Goal: Navigation & Orientation: Understand site structure

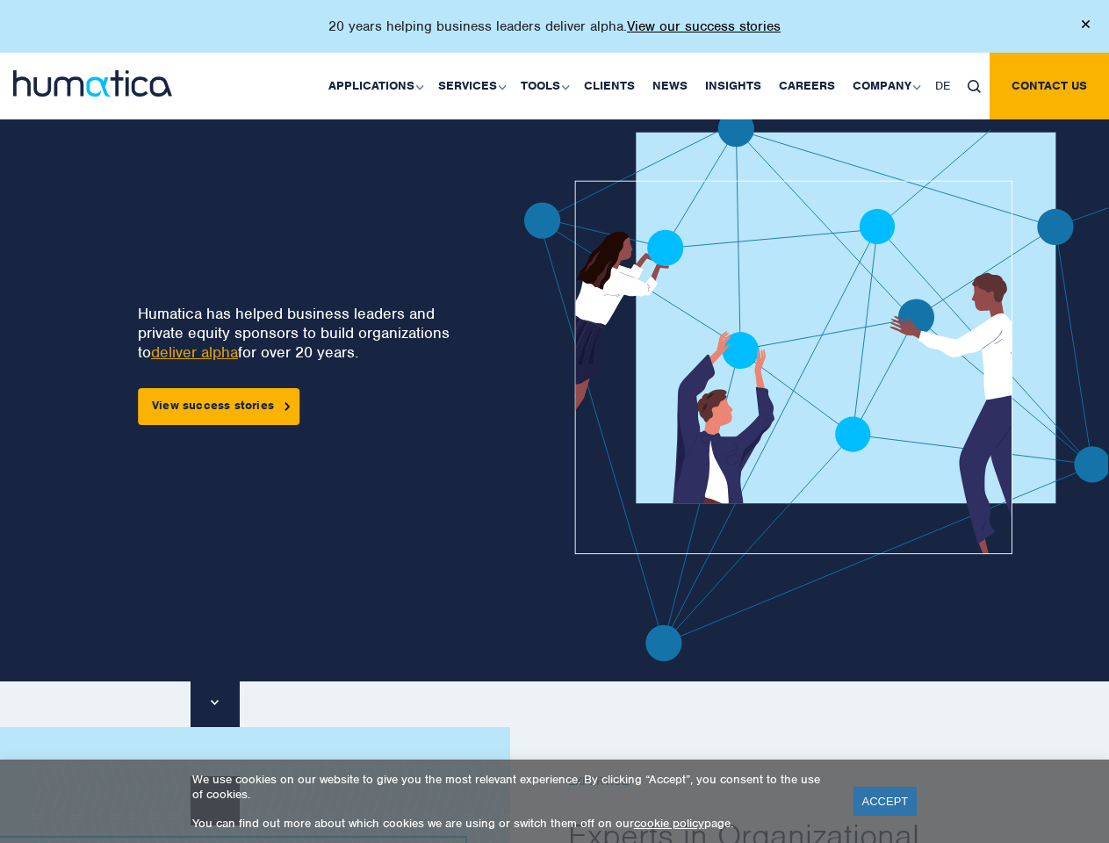
click at [554, 33] on p "20 years helping business leaders deliver alpha. View our success stories" at bounding box center [554, 27] width 452 height 18
click at [379, 85] on link "Applications" at bounding box center [375, 86] width 110 height 67
click at [474, 85] on link "Services" at bounding box center [470, 86] width 83 height 67
click at [547, 85] on link "Tools" at bounding box center [543, 86] width 63 height 67
click at [885, 85] on link "Company" at bounding box center [885, 86] width 83 height 67
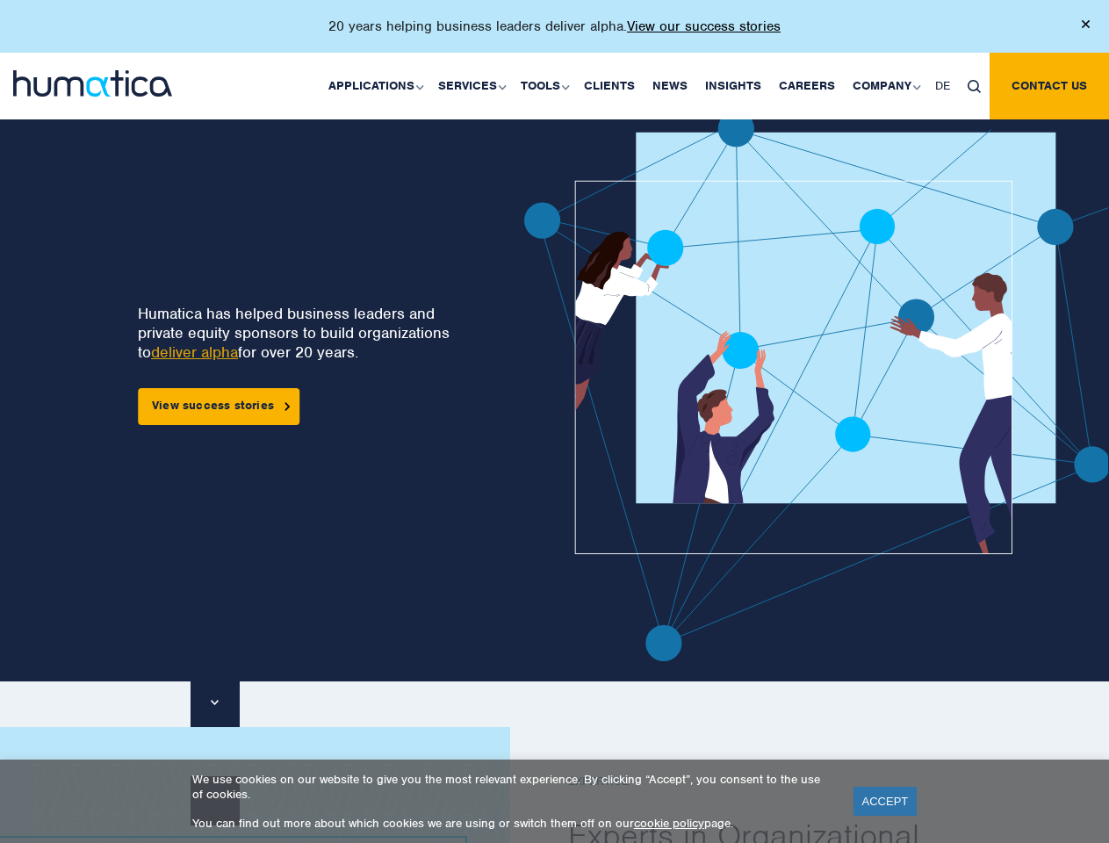
click at [974, 85] on img at bounding box center [973, 86] width 13 height 13
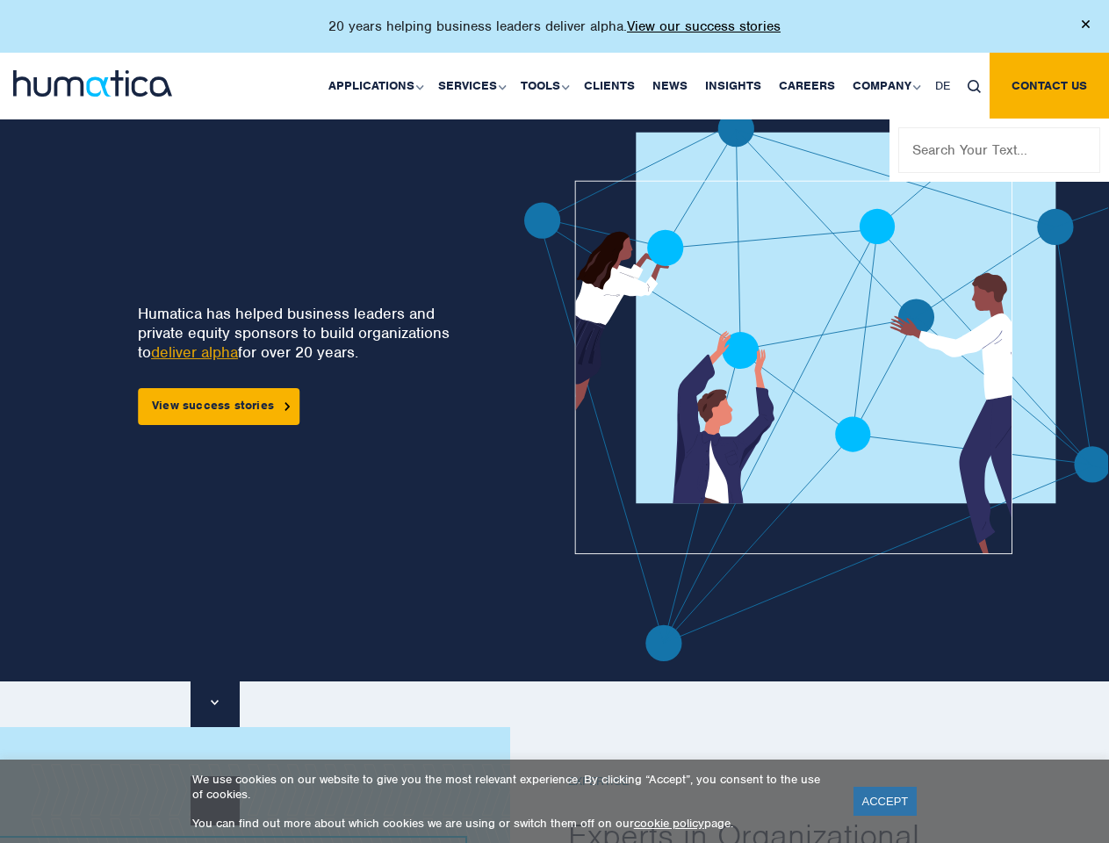
click at [588, 385] on img at bounding box center [866, 386] width 685 height 550
click at [885, 801] on link "ACCEPT" at bounding box center [885, 801] width 64 height 29
